Goal: Information Seeking & Learning: Learn about a topic

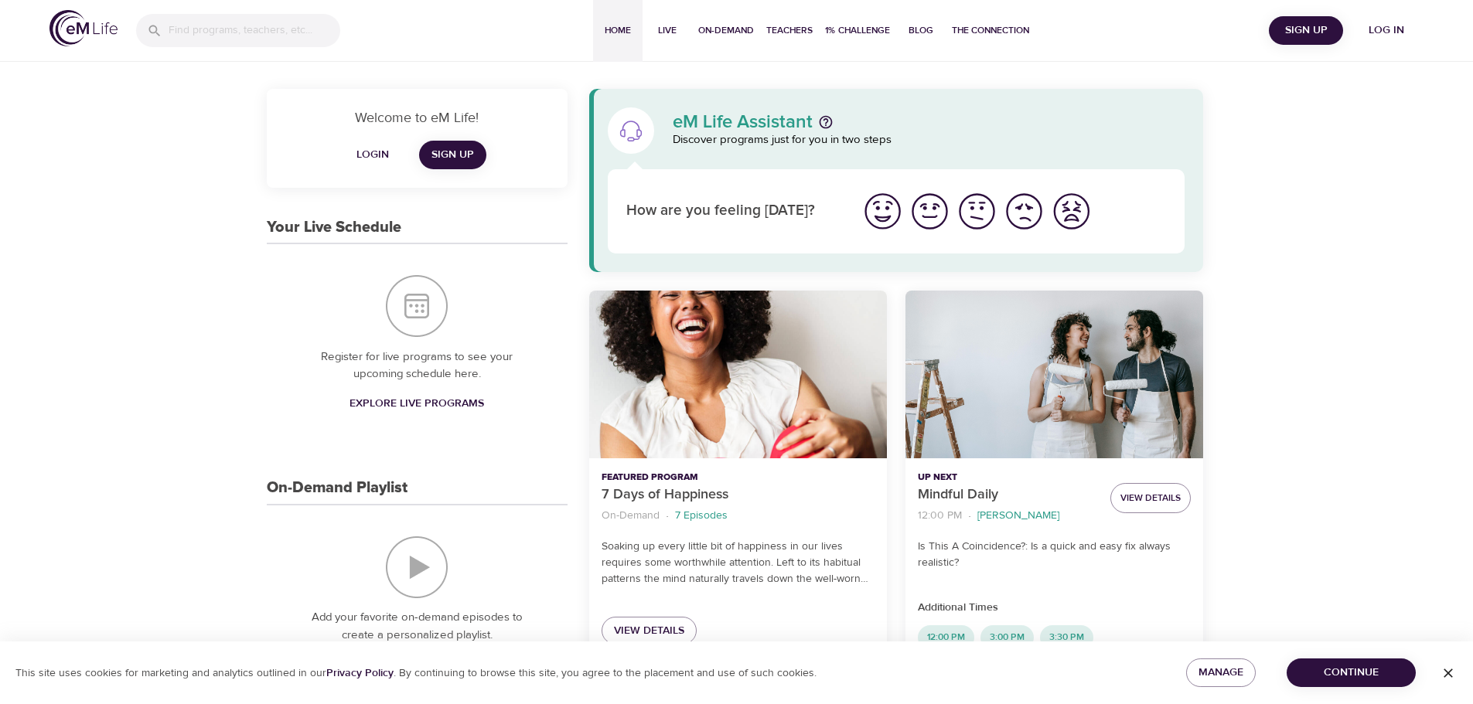
click at [1388, 29] on span "Log in" at bounding box center [1386, 30] width 62 height 19
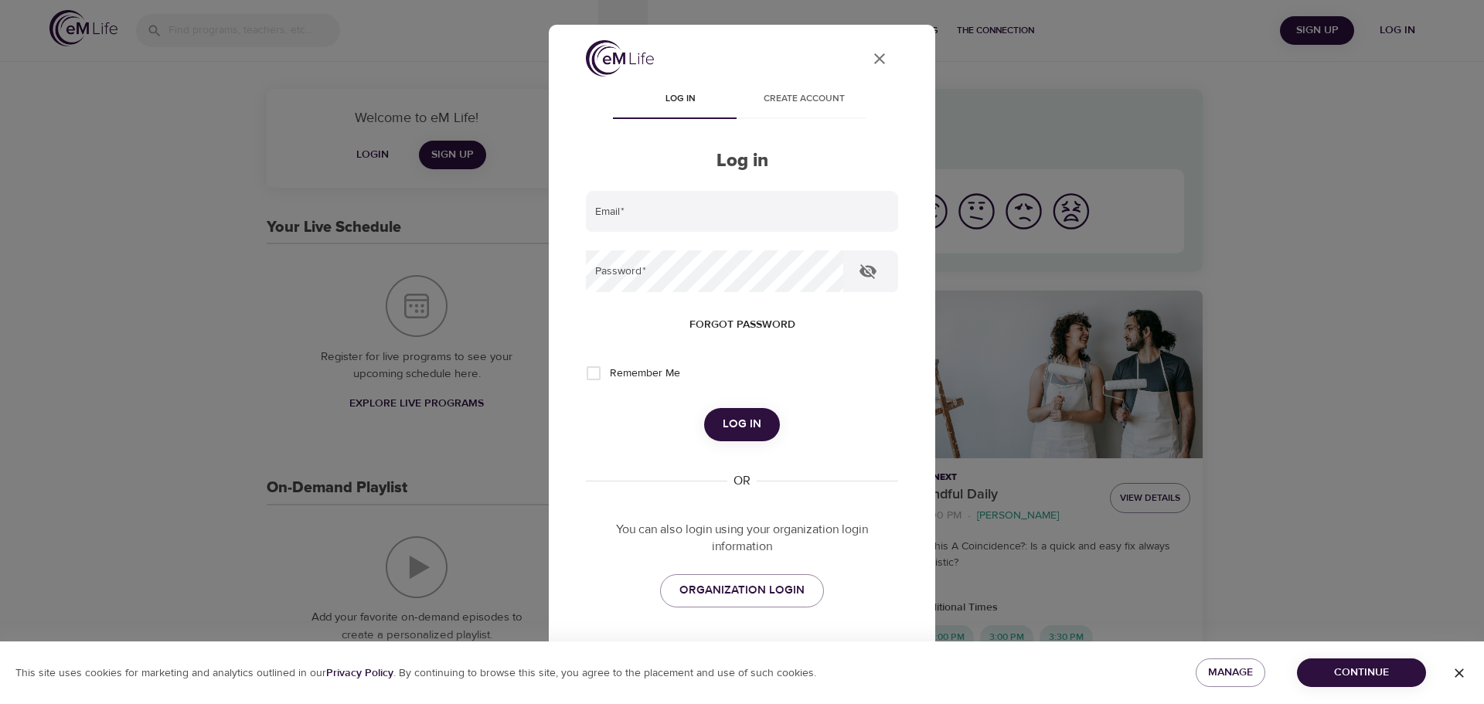
type input "[PERSON_NAME][EMAIL_ADDRESS][DOMAIN_NAME]"
click at [734, 418] on span "Log in" at bounding box center [742, 424] width 39 height 20
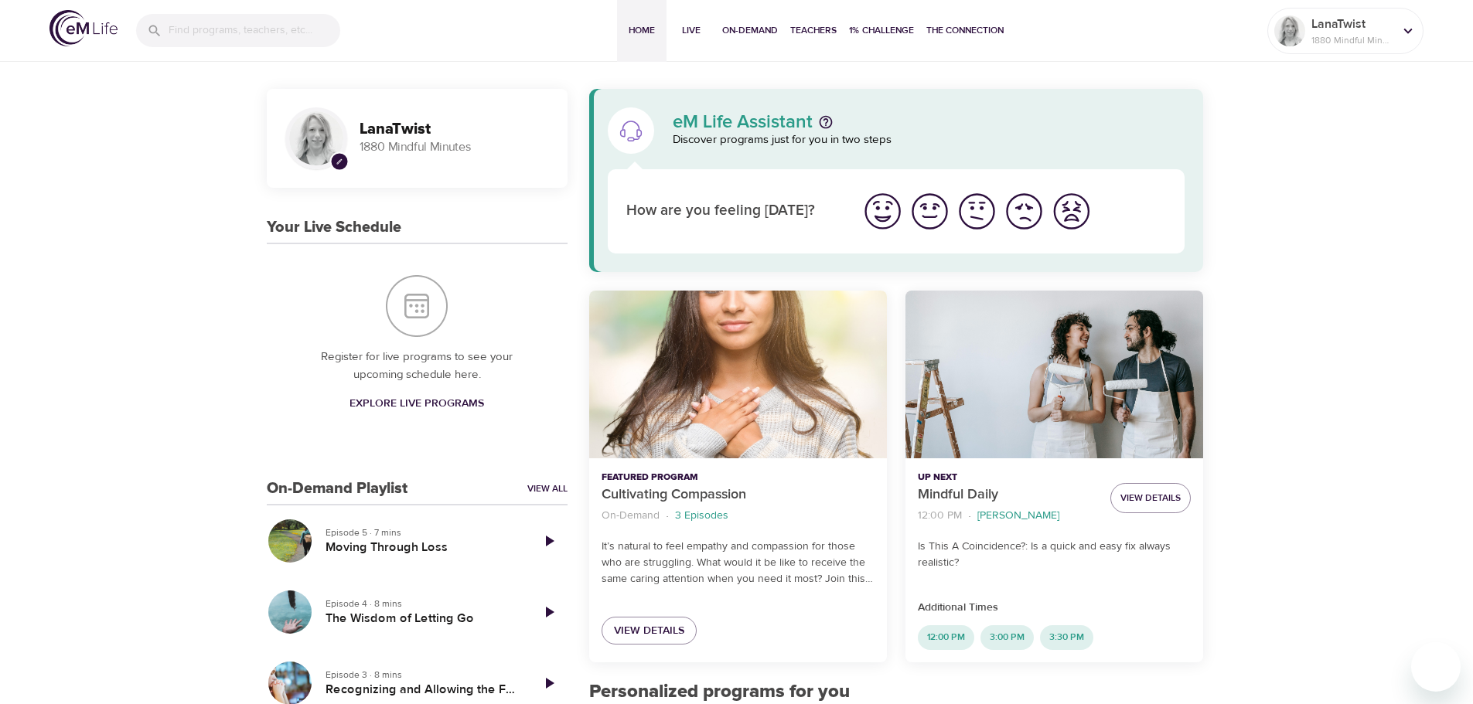
click at [434, 404] on span "Explore Live Programs" at bounding box center [416, 403] width 135 height 19
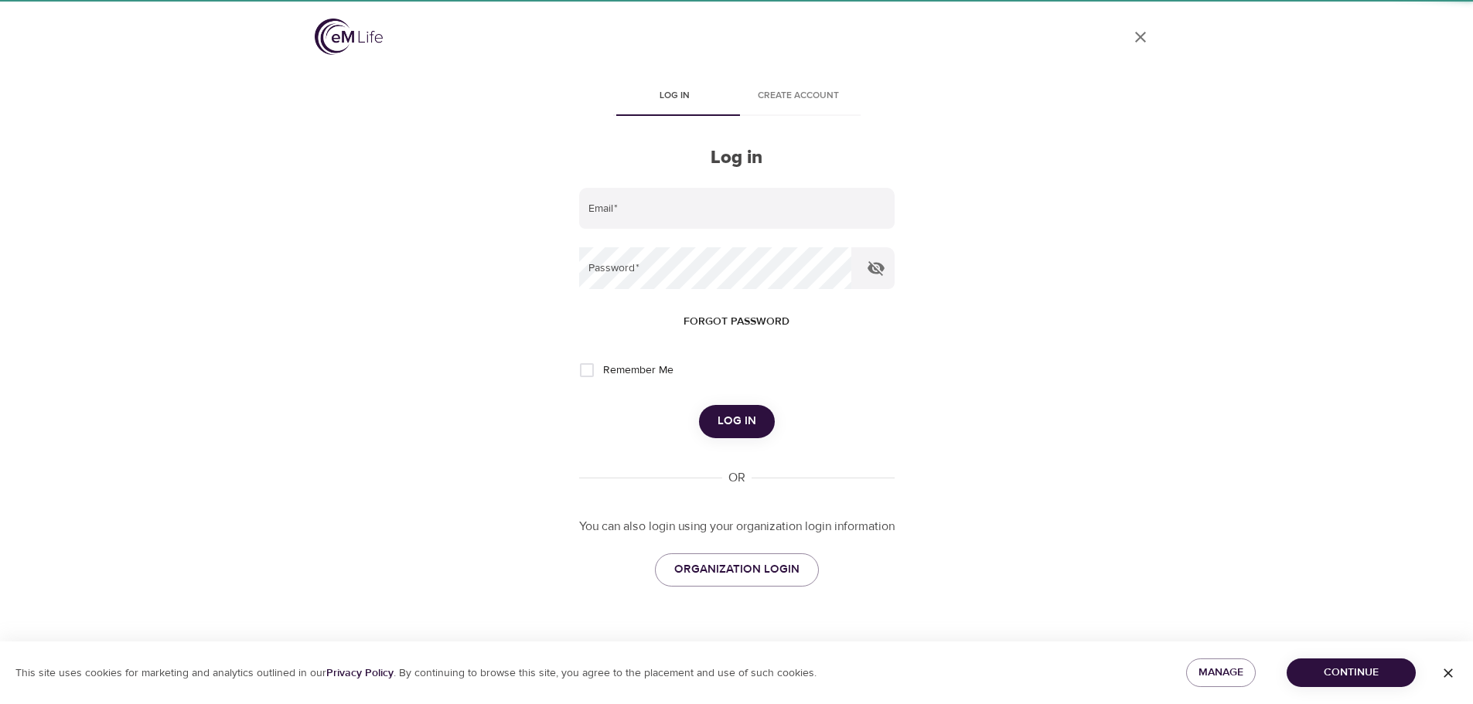
type input "[PERSON_NAME][EMAIL_ADDRESS][DOMAIN_NAME]"
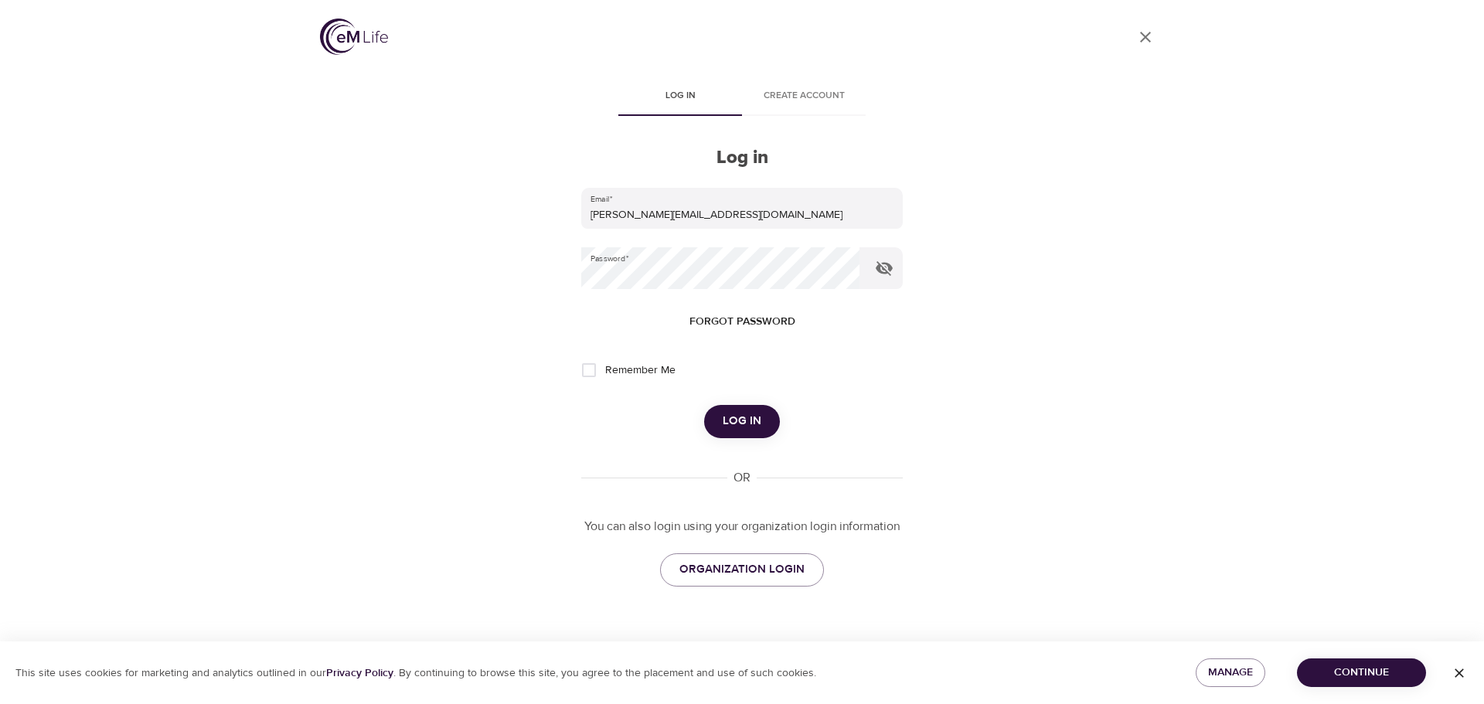
click at [739, 420] on span "Log in" at bounding box center [742, 421] width 39 height 20
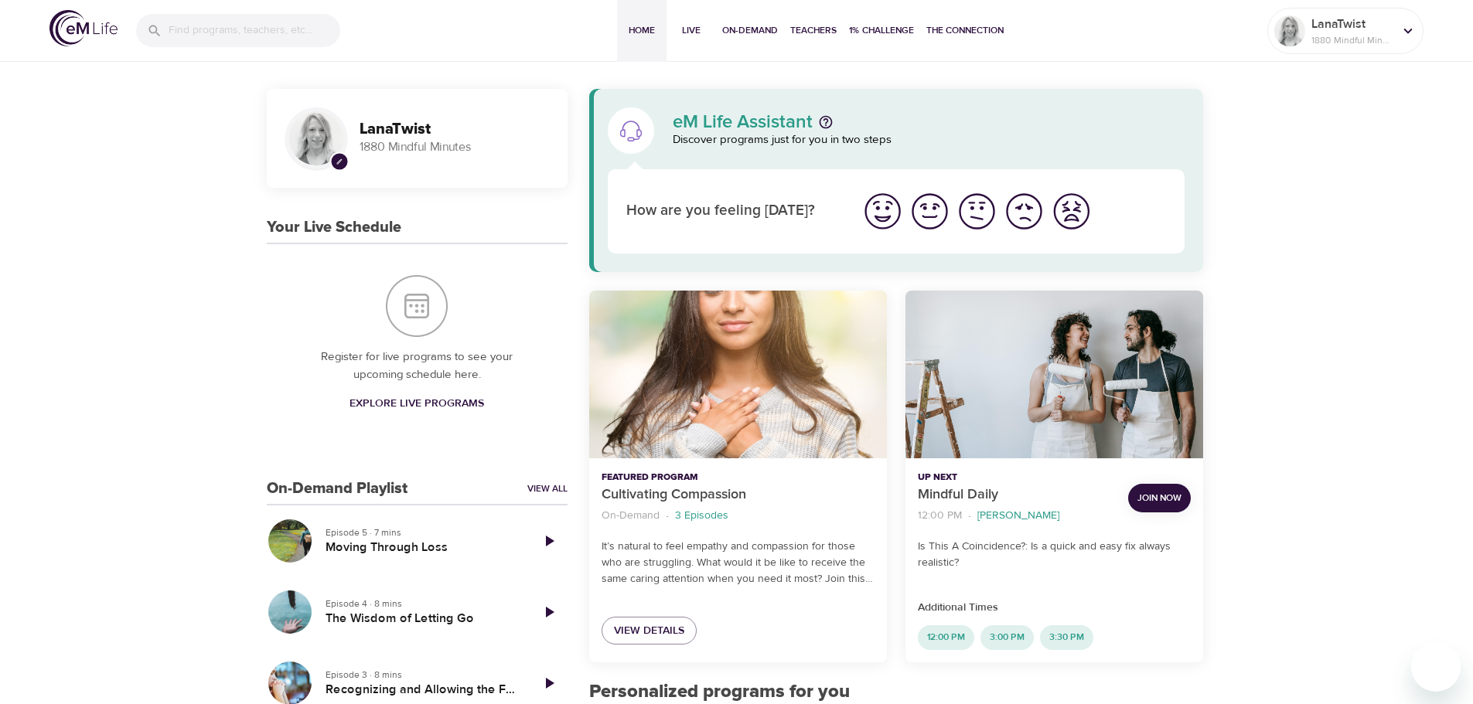
click at [407, 402] on span "Explore Live Programs" at bounding box center [416, 403] width 135 height 19
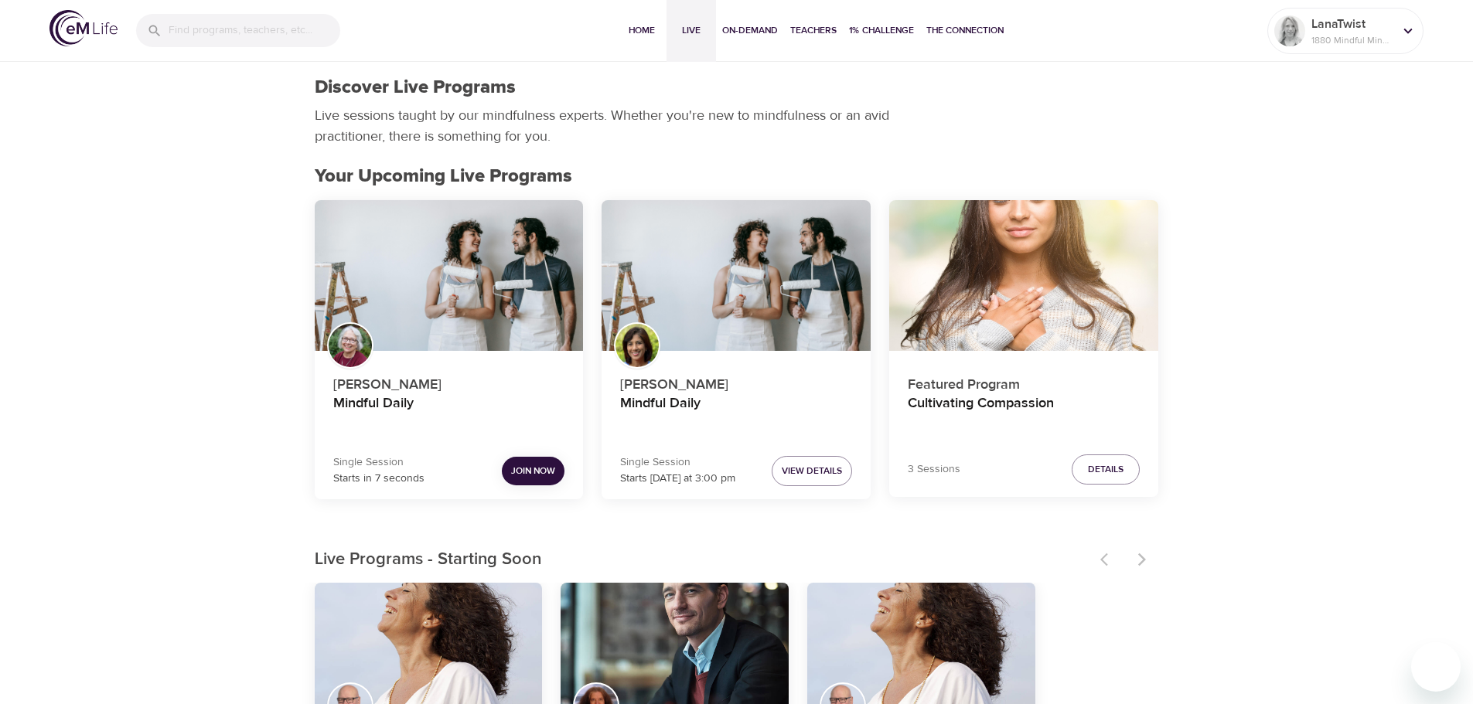
drag, startPoint x: 533, startPoint y: 465, endPoint x: 523, endPoint y: 447, distance: 20.1
click at [533, 461] on button "Join Now" at bounding box center [533, 471] width 63 height 29
